Goal: Use online tool/utility: Use online tool/utility

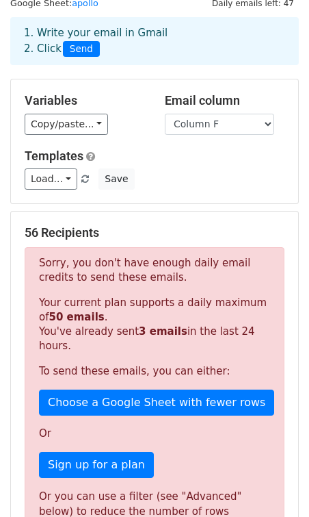
scroll to position [50, 0]
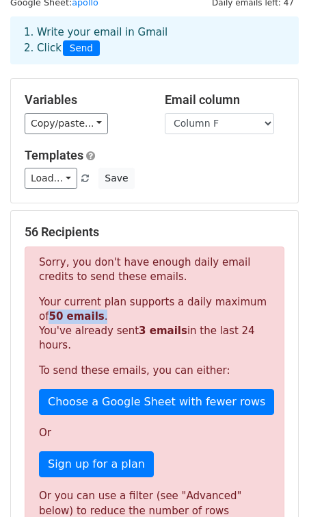
drag, startPoint x: 38, startPoint y: 321, endPoint x: 127, endPoint y: 321, distance: 88.9
click at [127, 321] on div "Sorry, you don't have enough daily email credits to send these emails. Your cur…" at bounding box center [155, 390] width 260 height 288
click at [127, 321] on p "Your current plan supports a daily maximum of 50 emails . You've already sent 3…" at bounding box center [154, 323] width 231 height 57
drag, startPoint x: 103, startPoint y: 321, endPoint x: 34, endPoint y: 321, distance: 69.1
click at [34, 321] on div "Sorry, you don't have enough daily email credits to send these emails. Your cur…" at bounding box center [155, 390] width 260 height 288
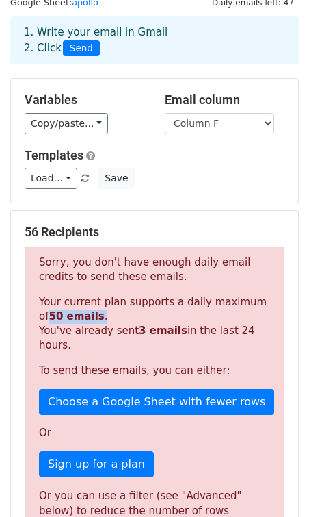
click at [34, 321] on div "Sorry, you don't have enough daily email credits to send these emails. Your cur…" at bounding box center [155, 390] width 260 height 288
drag, startPoint x: 34, startPoint y: 321, endPoint x: 114, endPoint y: 322, distance: 80.1
click at [114, 322] on div "Sorry, you don't have enough daily email credits to send these emails. Your cur…" at bounding box center [155, 390] width 260 height 288
click at [114, 322] on p "Your current plan supports a daily maximum of 50 emails . You've already sent 3…" at bounding box center [154, 323] width 231 height 57
drag, startPoint x: 108, startPoint y: 322, endPoint x: 36, endPoint y: 313, distance: 72.4
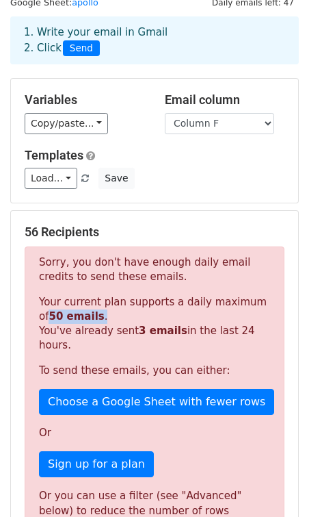
click at [36, 313] on div "Sorry, you don't have enough daily email credits to send these emails. Your cur…" at bounding box center [155, 390] width 260 height 288
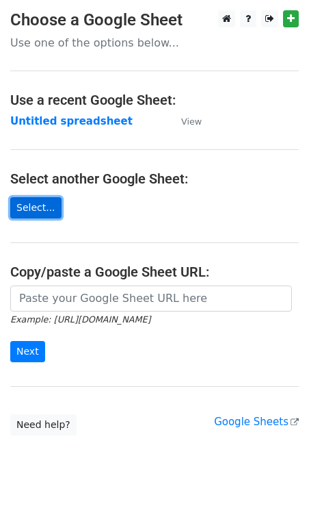
click at [51, 215] on link "Select..." at bounding box center [35, 207] width 51 height 21
